Goal: Navigation & Orientation: Find specific page/section

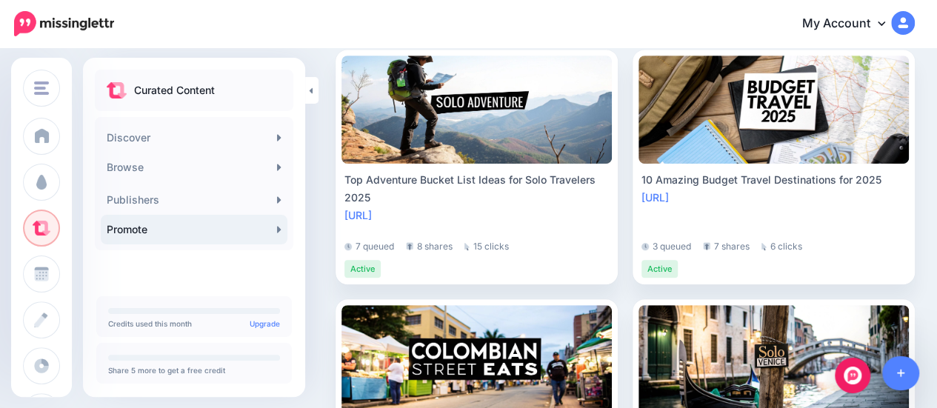
scroll to position [370, 0]
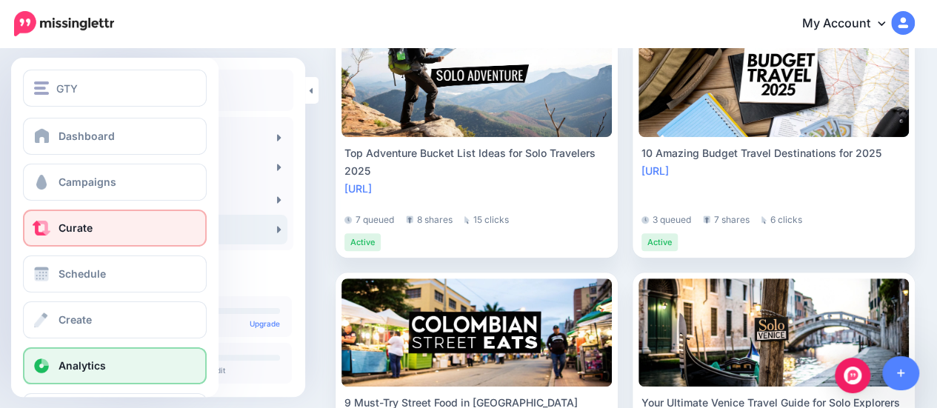
click at [55, 356] on link "Analytics" at bounding box center [115, 365] width 184 height 37
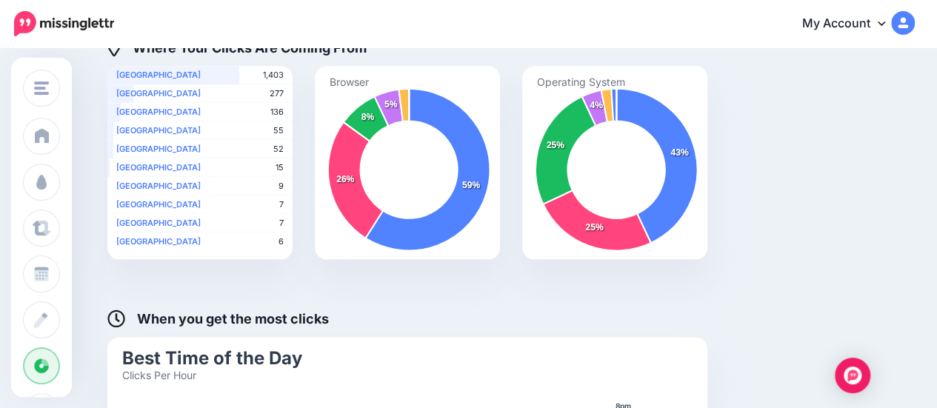
scroll to position [671, 0]
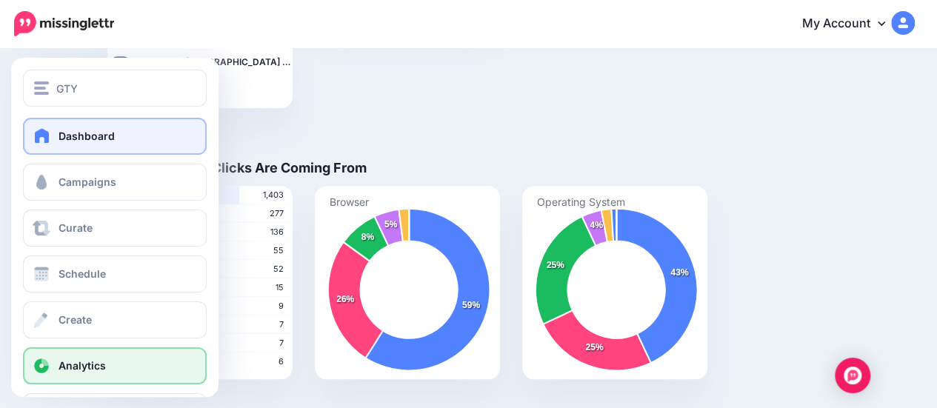
click at [50, 119] on link "Dashboard" at bounding box center [115, 136] width 184 height 37
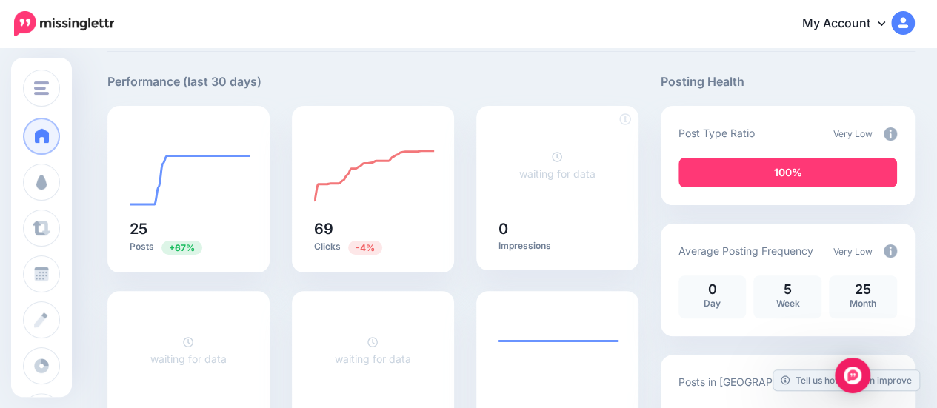
scroll to position [74, 0]
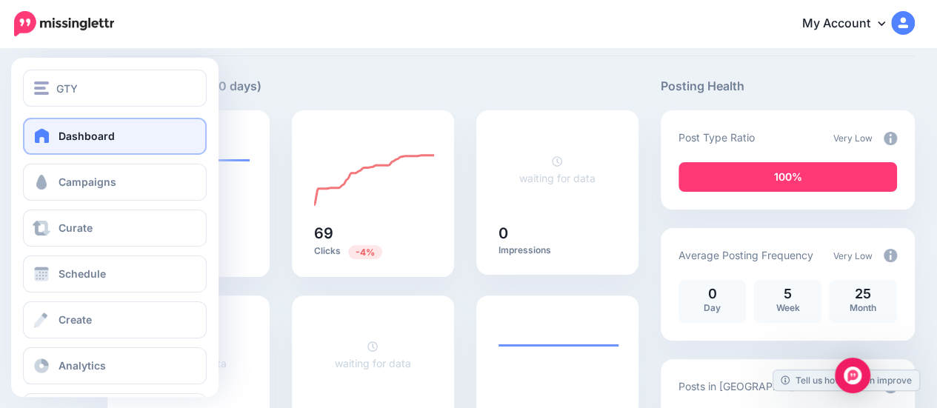
click at [53, 133] on link "Dashboard" at bounding box center [115, 136] width 184 height 37
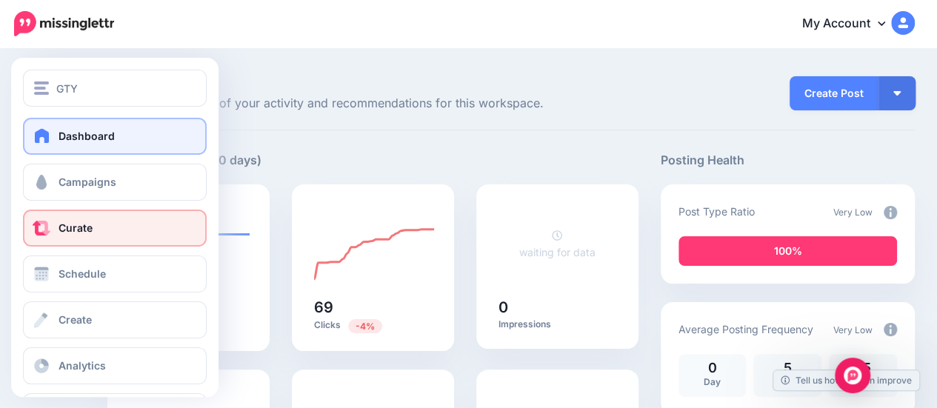
click at [87, 233] on span "Curate" at bounding box center [76, 227] width 34 height 13
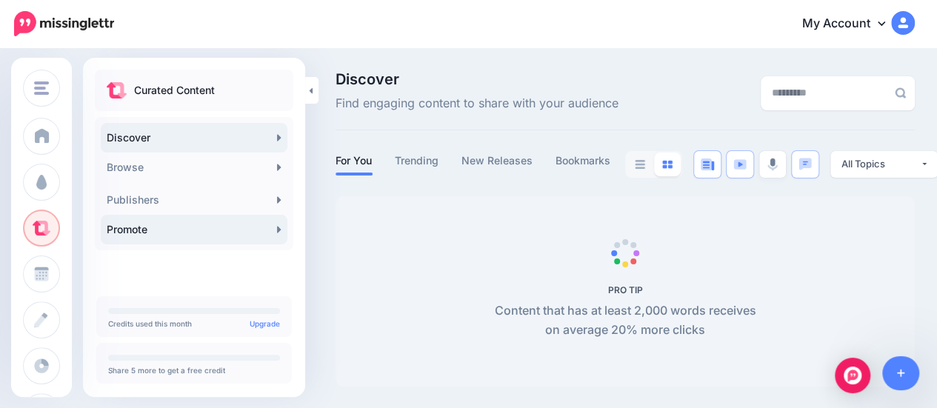
click at [177, 238] on link "Promote" at bounding box center [194, 230] width 187 height 30
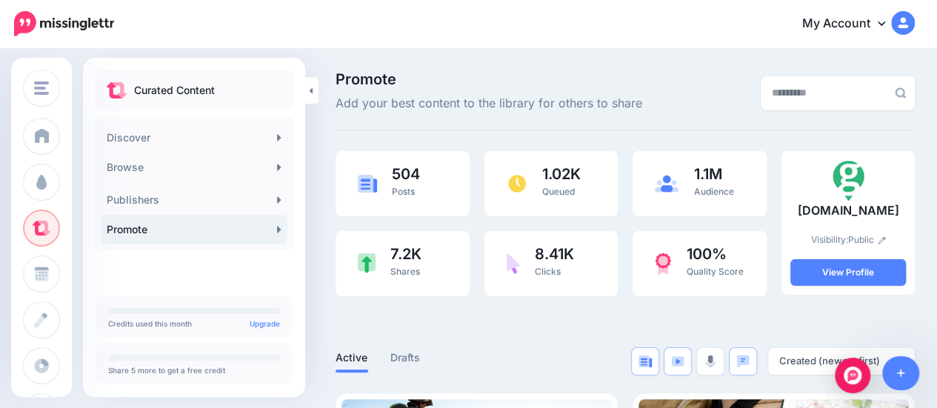
drag, startPoint x: 947, startPoint y: 35, endPoint x: 905, endPoint y: 2, distance: 53.3
click at [936, 21] on html "My Account Dashboard My Account Billing Logout" at bounding box center [468, 204] width 937 height 408
